Goal: Find specific page/section: Find specific page/section

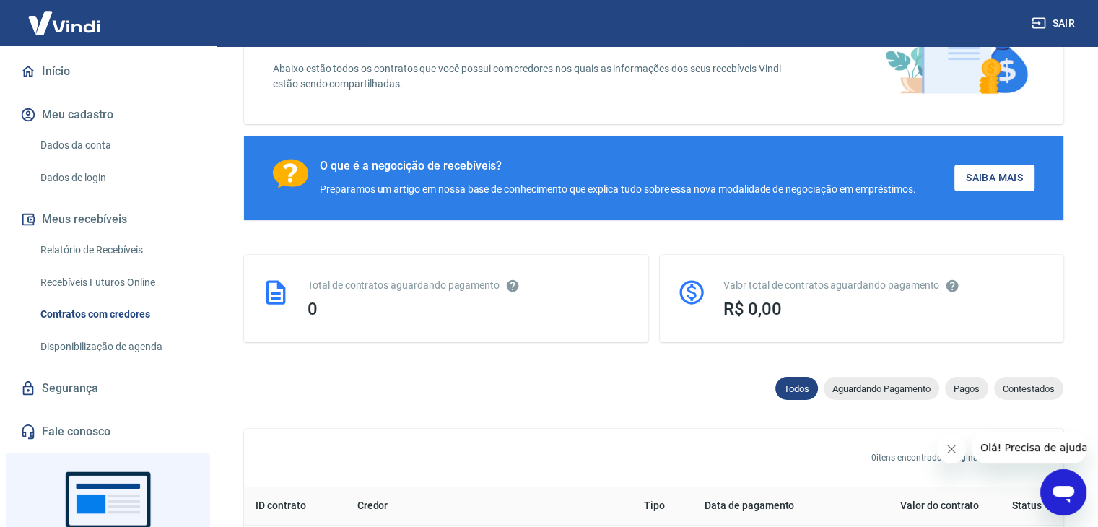
scroll to position [144, 0]
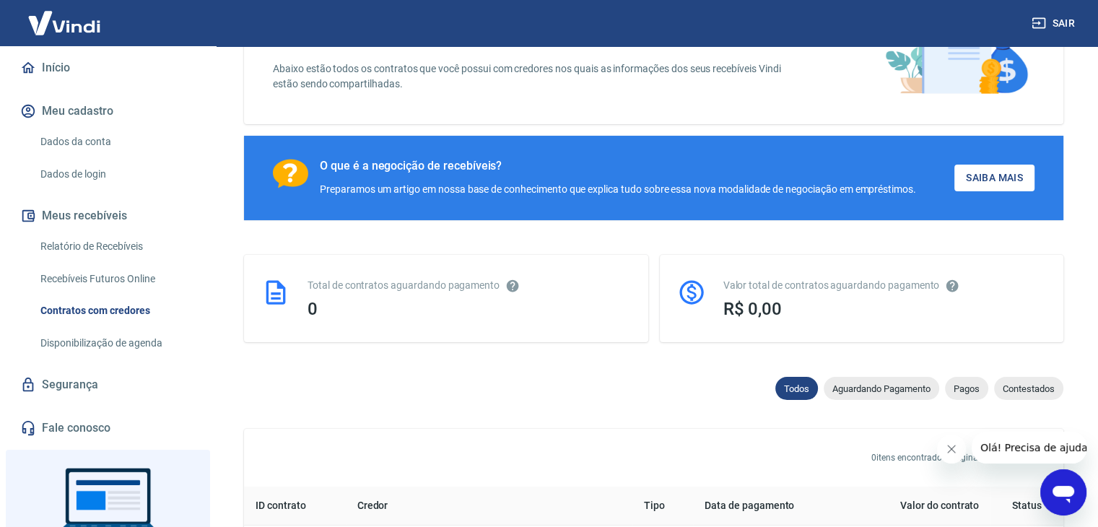
click at [121, 232] on link "Relatório de Recebíveis" at bounding box center [117, 247] width 164 height 30
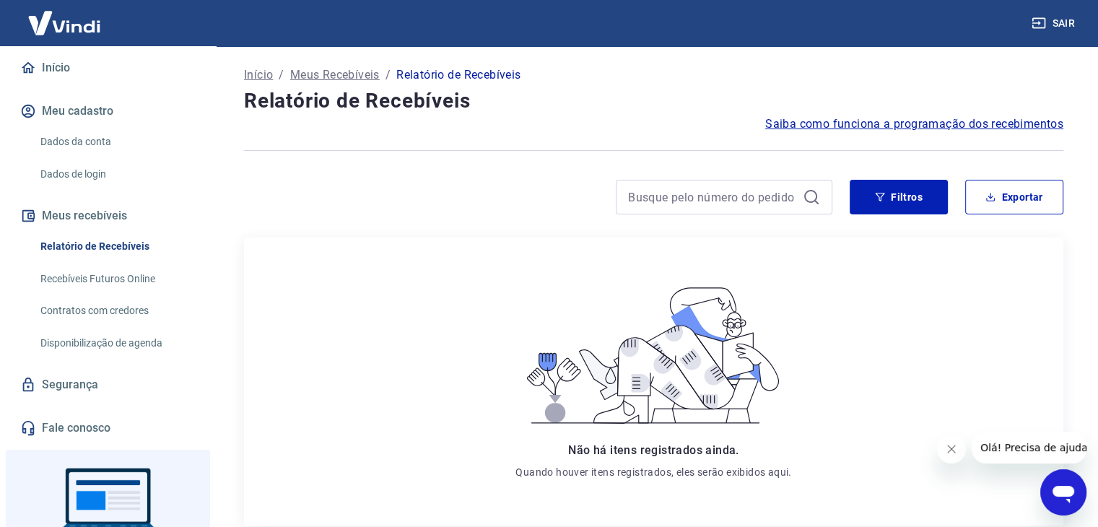
click at [121, 269] on link "Recebíveis Futuros Online" at bounding box center [117, 279] width 164 height 30
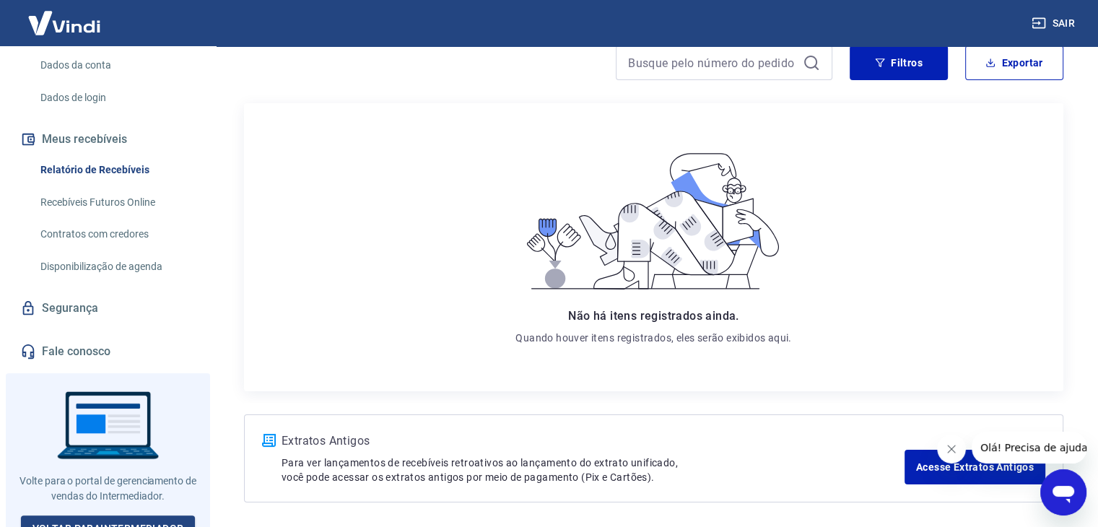
scroll to position [190, 0]
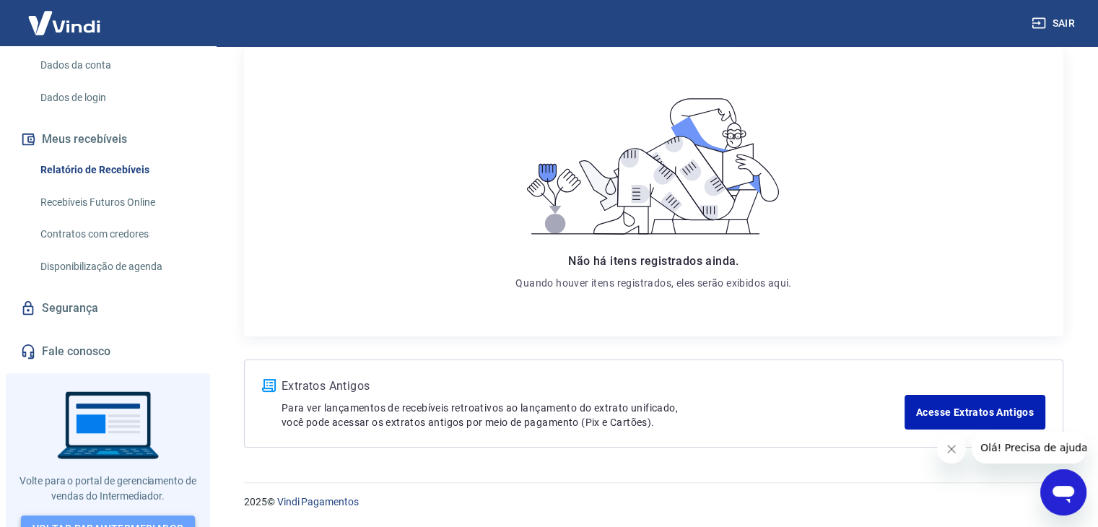
click at [153, 516] on link "Voltar para Intermediador" at bounding box center [108, 529] width 175 height 27
